Goal: Find specific page/section: Find specific page/section

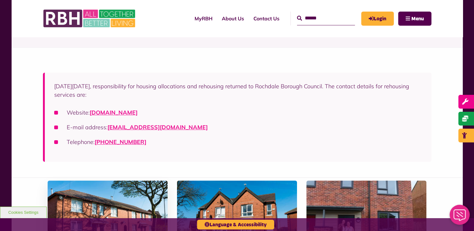
scroll to position [31, 0]
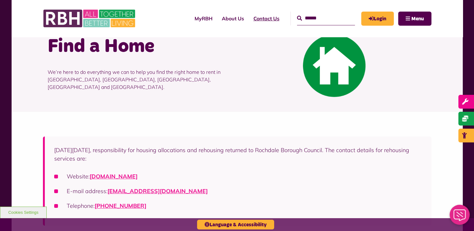
click at [258, 19] on link "Contact Us" at bounding box center [266, 18] width 35 height 17
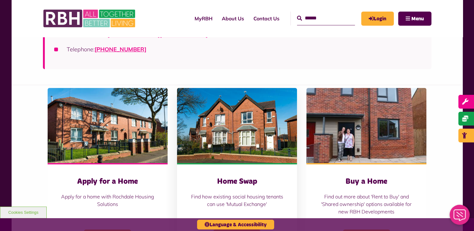
scroll to position [219, 0]
